Goal: Information Seeking & Learning: Understand process/instructions

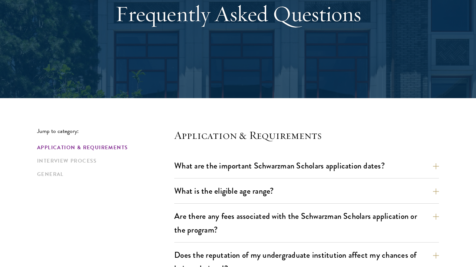
scroll to position [159, 0]
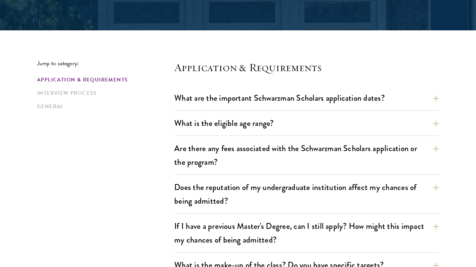
click at [324, 98] on button "What are the important Schwarzman Scholars application dates?" at bounding box center [312, 98] width 264 height 17
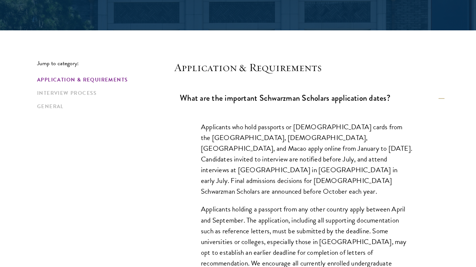
click at [314, 96] on button "What are the important Schwarzman Scholars application dates?" at bounding box center [312, 98] width 264 height 17
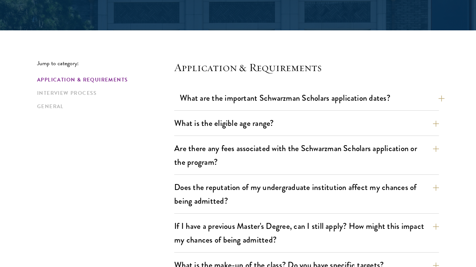
click at [314, 96] on button "What are the important Schwarzman Scholars application dates?" at bounding box center [312, 98] width 264 height 17
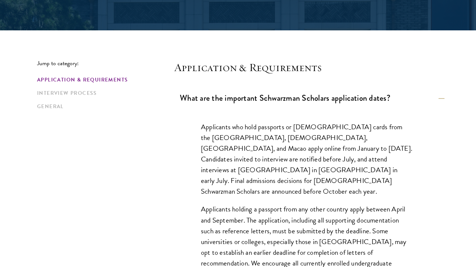
click at [314, 96] on button "What are the important Schwarzman Scholars application dates?" at bounding box center [312, 98] width 264 height 17
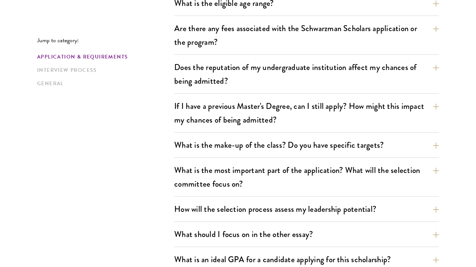
scroll to position [384, 0]
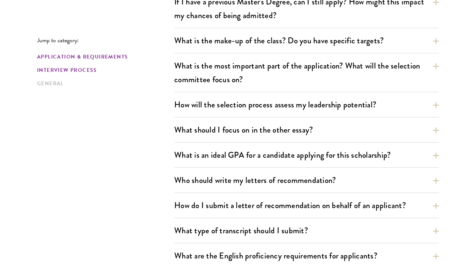
click at [79, 68] on link "Interview Process" at bounding box center [103, 70] width 133 height 8
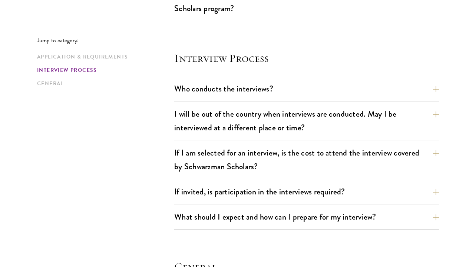
click at [268, 64] on section "Interview Process Who conducts the interviews? Interview panelists are distingu…" at bounding box center [306, 140] width 264 height 179
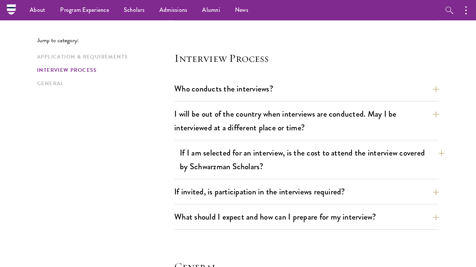
scroll to position [852, 0]
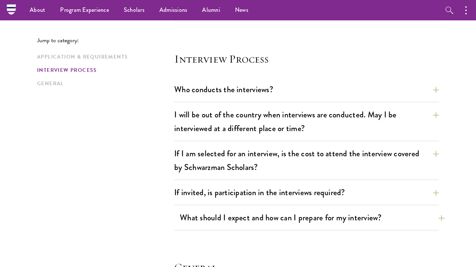
click at [231, 209] on button "What should I expect and how can I prepare for my interview?" at bounding box center [312, 217] width 264 height 17
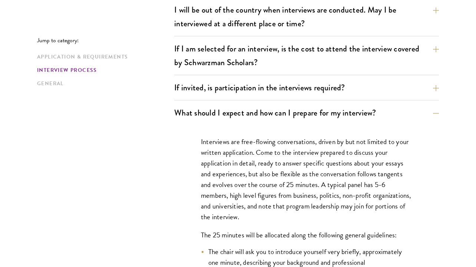
scroll to position [998, 0]
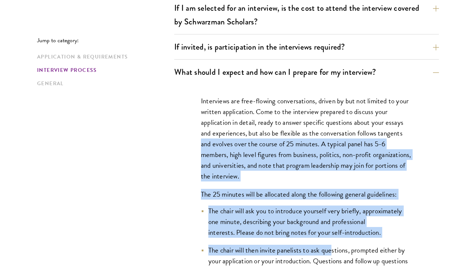
drag, startPoint x: 196, startPoint y: 127, endPoint x: 325, endPoint y: 238, distance: 170.4
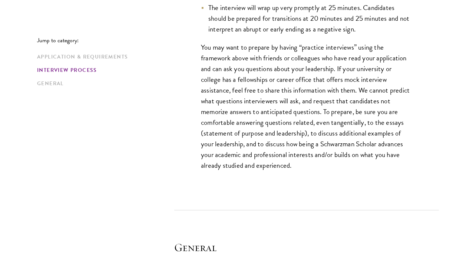
scroll to position [1380, 0]
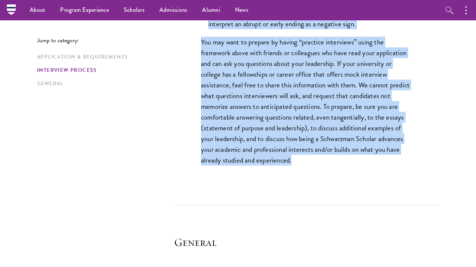
drag, startPoint x: 352, startPoint y: 131, endPoint x: 243, endPoint y: -2, distance: 171.3
click at [243, 0] on html "About Overview Leadership Donors Program Experience Overview Curriculum Student…" at bounding box center [238, 45] width 476 height 2802
